Goal: Navigation & Orientation: Find specific page/section

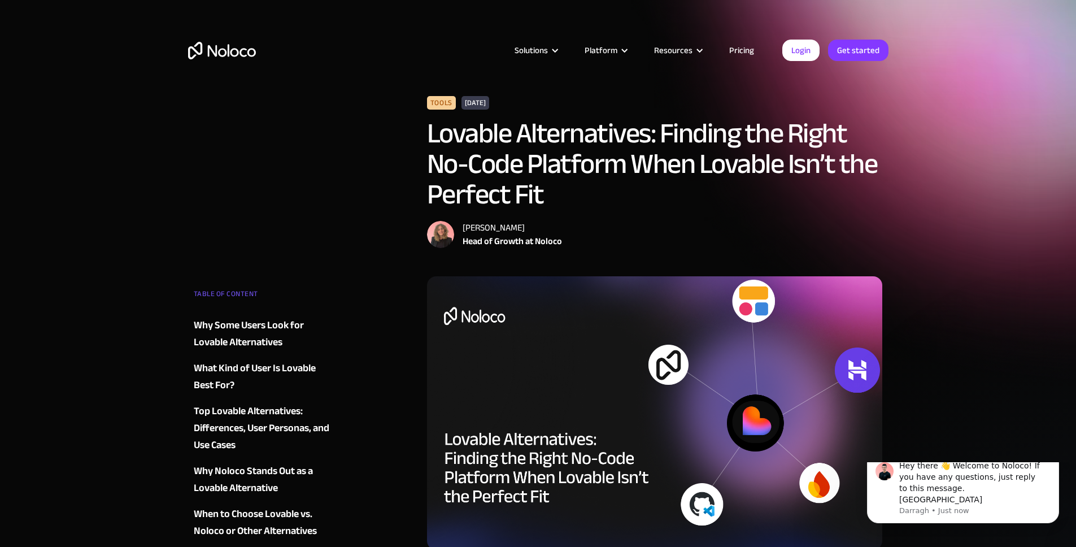
click at [218, 51] on img "home" at bounding box center [222, 51] width 68 height 18
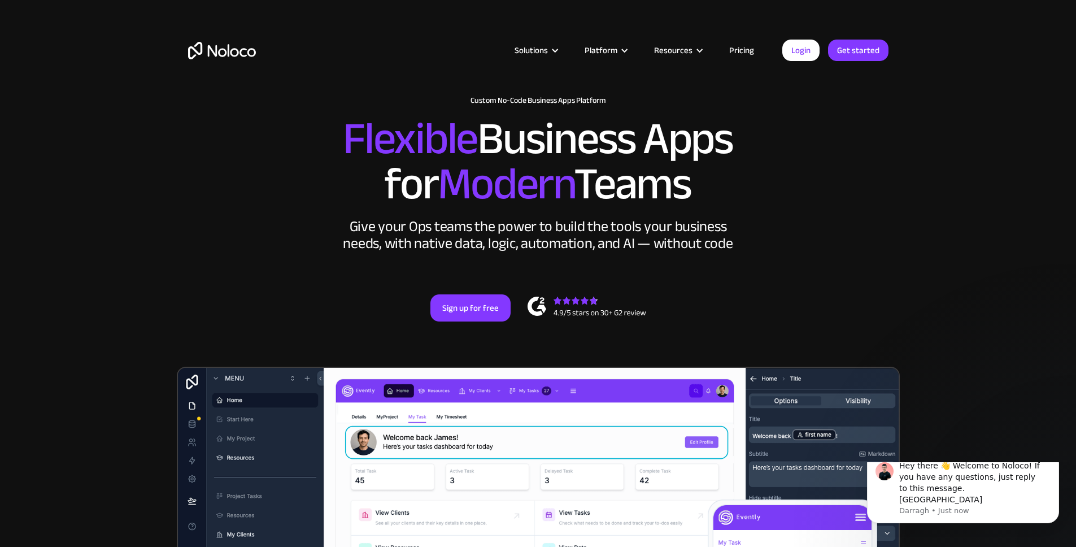
click at [745, 49] on link "Pricing" at bounding box center [741, 50] width 53 height 15
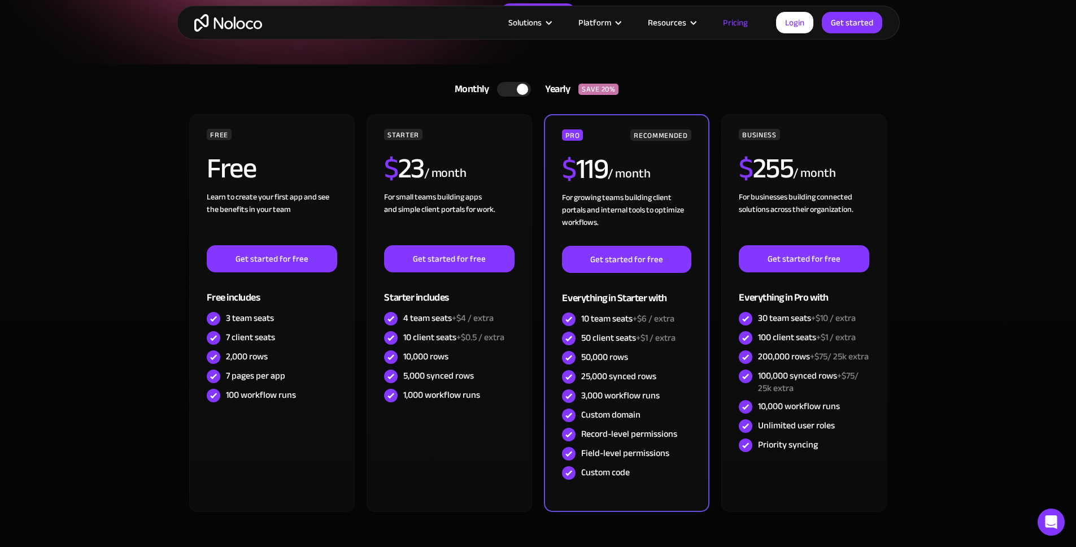
scroll to position [189, 0]
click at [505, 93] on div at bounding box center [514, 88] width 34 height 15
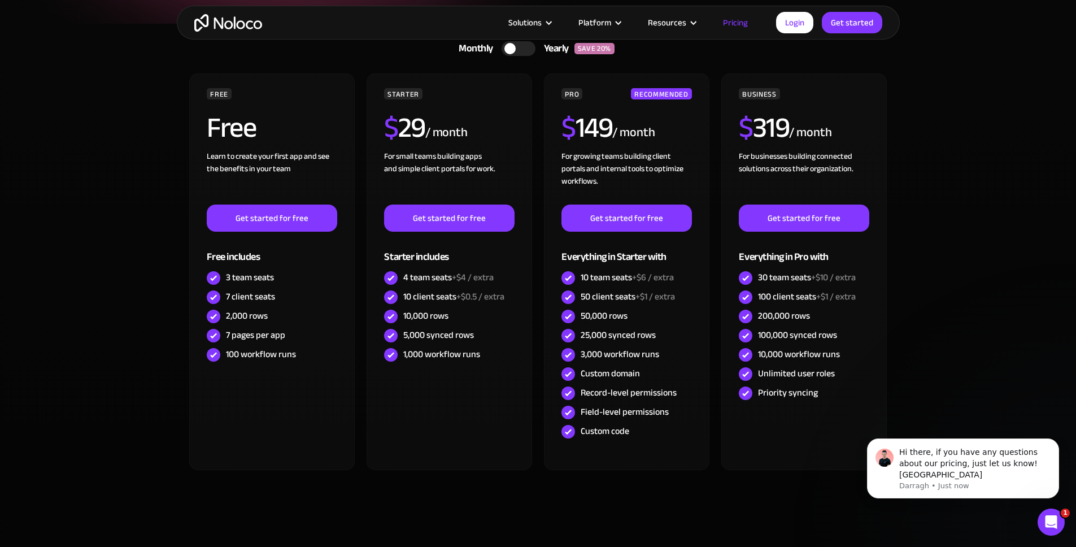
scroll to position [0, 0]
